Goal: Task Accomplishment & Management: Manage account settings

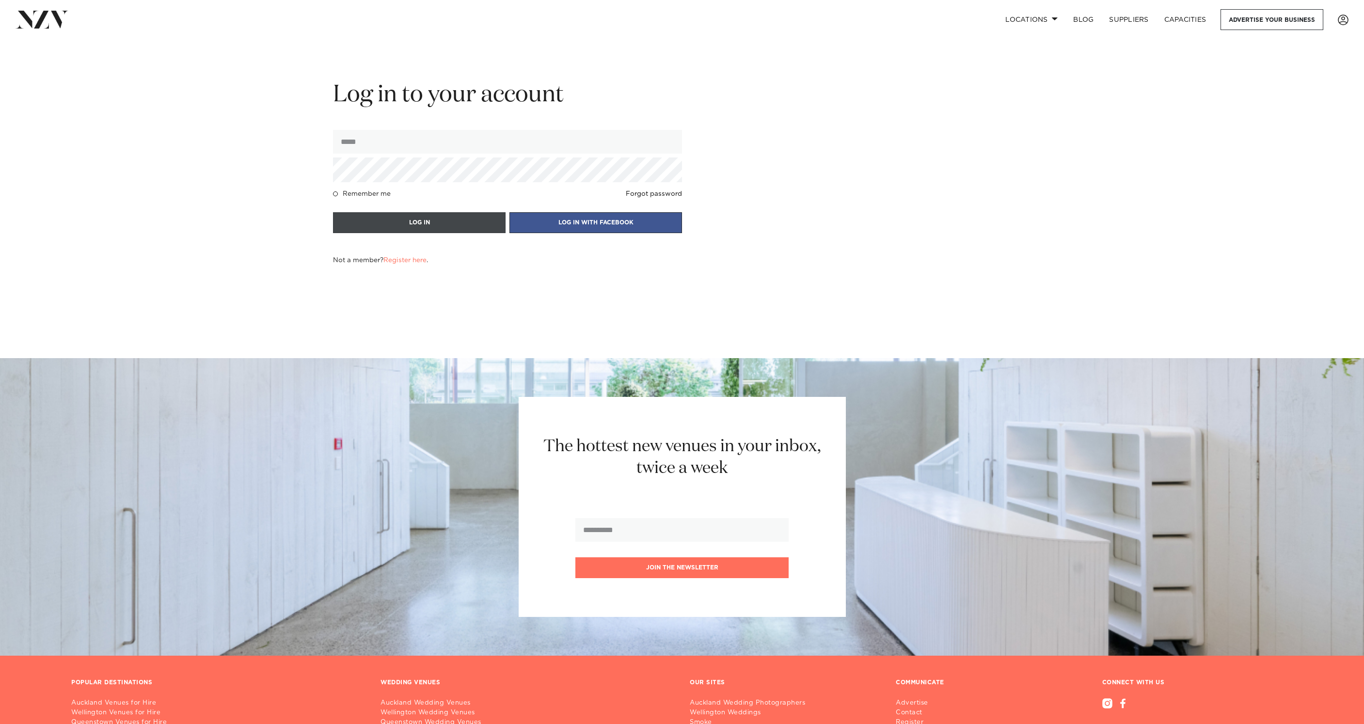
type input "**********"
click at [462, 218] on button "LOG IN" at bounding box center [419, 222] width 173 height 21
